Goal: Find specific page/section: Find specific page/section

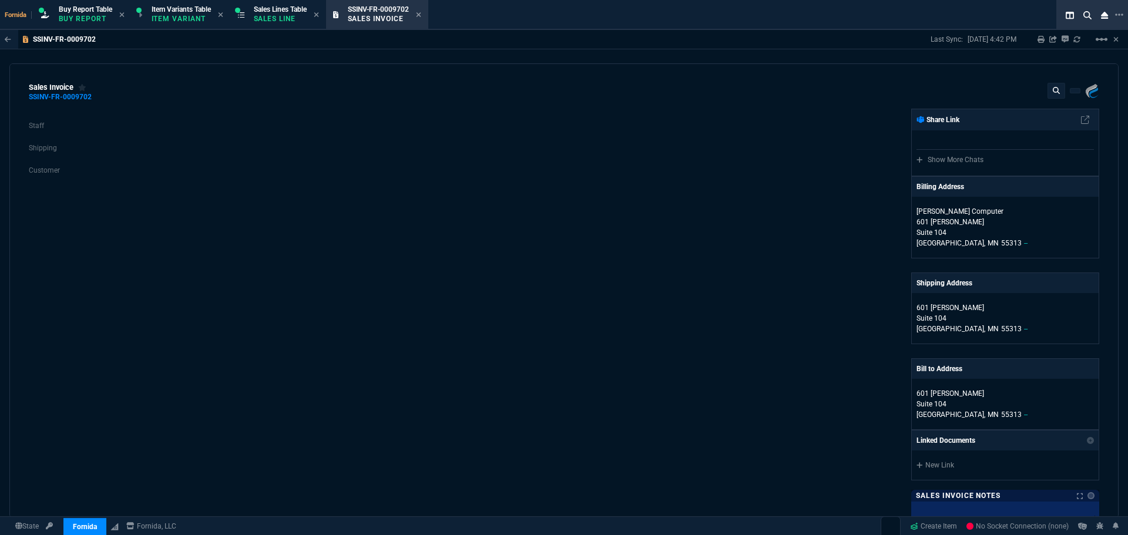
select select "1: BROV"
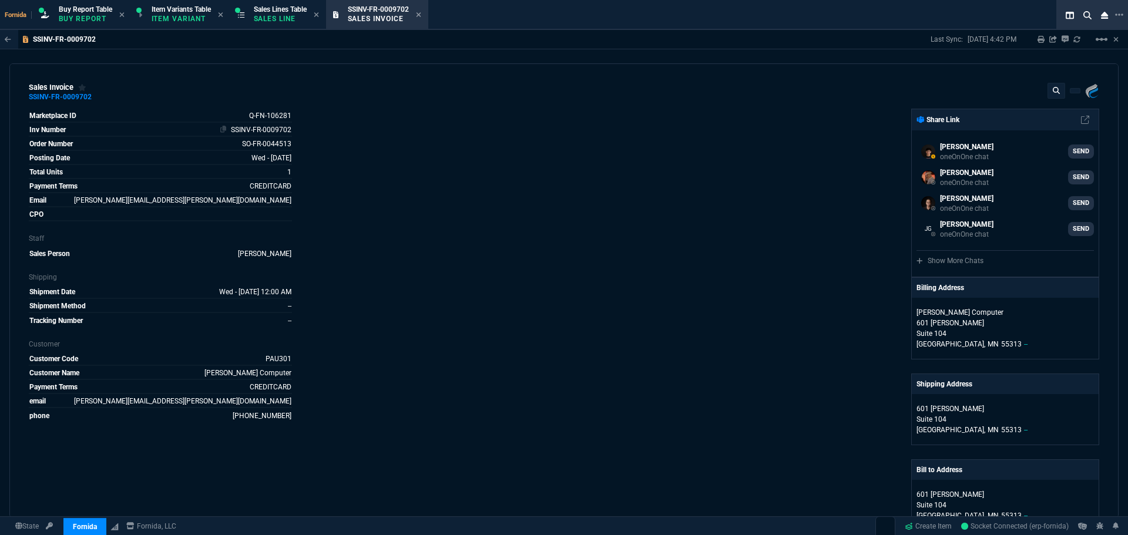
click at [252, 130] on link "SSINV-FR-0009702" at bounding box center [261, 130] width 60 height 8
click at [442, 174] on div "Marketplace ID Q-FN-106281 Inv Number SSINV-FR-0009702 Order Number SO-FR-00445…" at bounding box center [296, 437] width 535 height 657
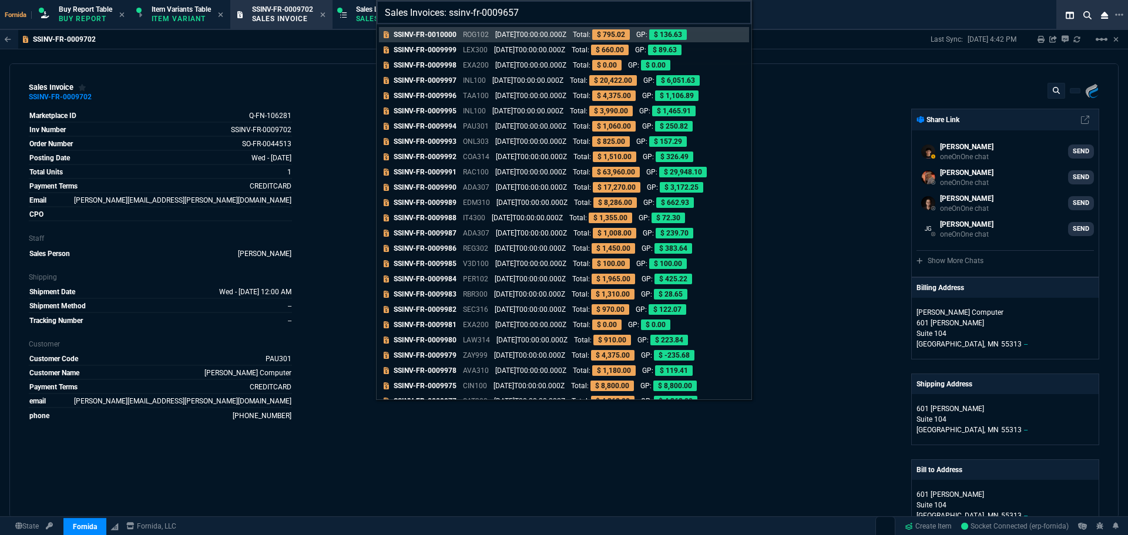
drag, startPoint x: 531, startPoint y: 18, endPoint x: 448, endPoint y: 16, distance: 83.4
click at [448, 16] on input "Sales Invoices: ssinv-fr-0009657" at bounding box center [563, 12] width 375 height 23
type input "Sales Invoices: ssinv-fr-0009657"
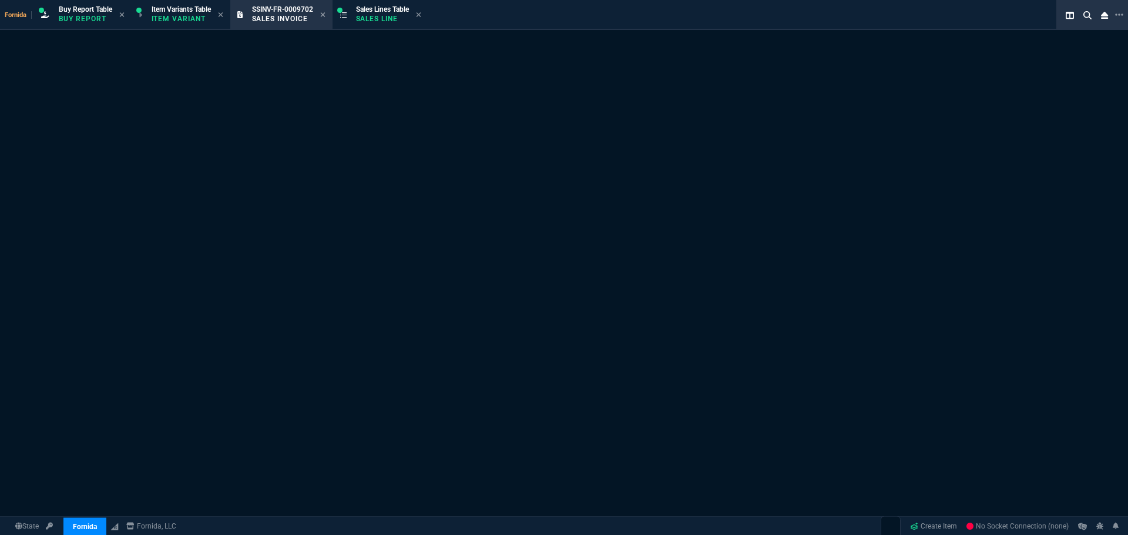
select select "1: BROV"
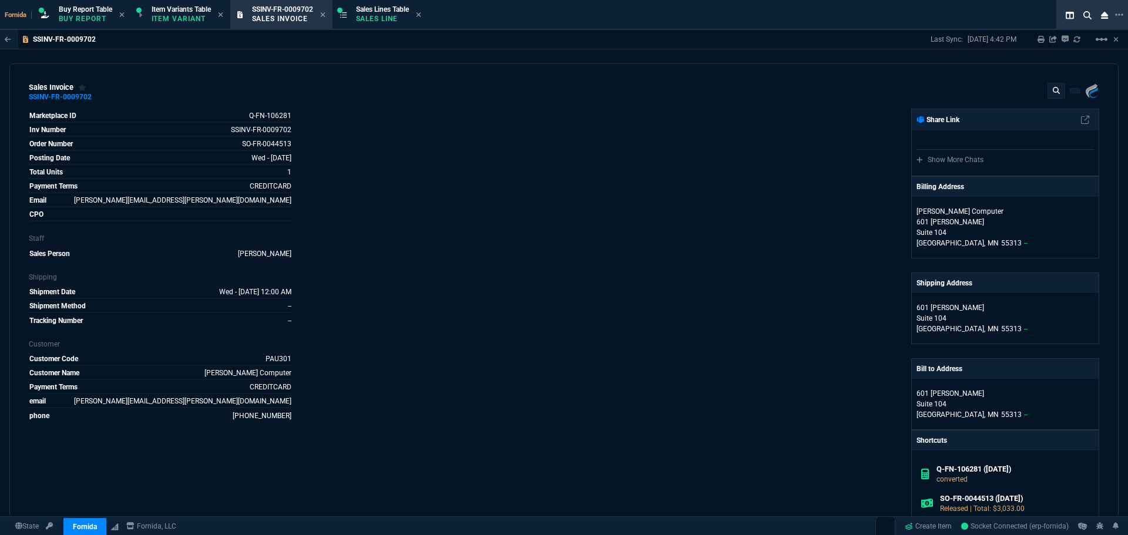
click at [498, 178] on div "Marketplace ID Q-FN-106281 Inv Number SSINV-FR-0009702 Order Number SO-FR-00445…" at bounding box center [296, 387] width 535 height 556
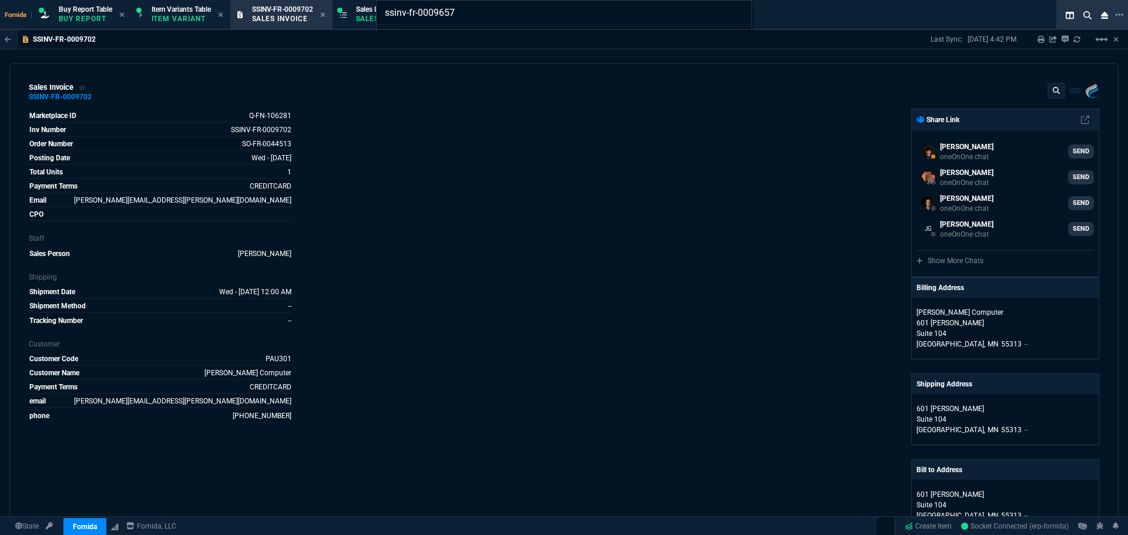
type input "S"
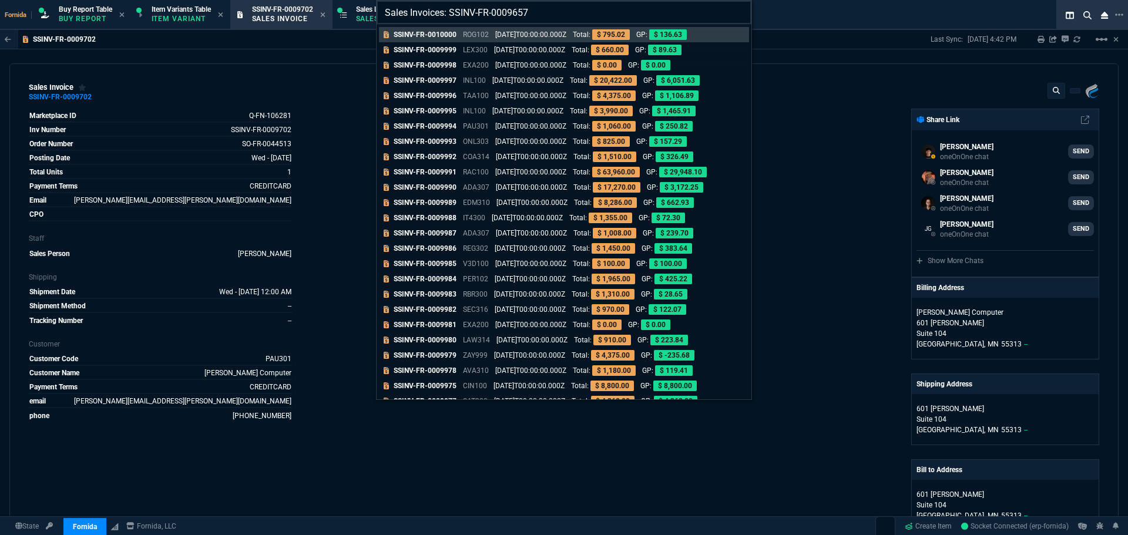
drag, startPoint x: 546, startPoint y: 6, endPoint x: 449, endPoint y: 16, distance: 97.4
click at [449, 16] on input "Sales Invoices: SSINV-FR-0009657" at bounding box center [563, 12] width 375 height 23
type input "Sales Invoices: SSINV-FR-0009657"
